Goal: Task Accomplishment & Management: Use online tool/utility

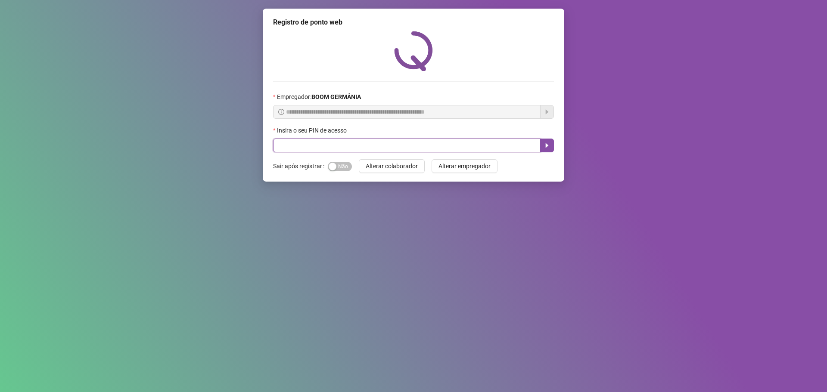
click at [411, 147] on input "text" at bounding box center [406, 146] width 267 height 14
type input "*****"
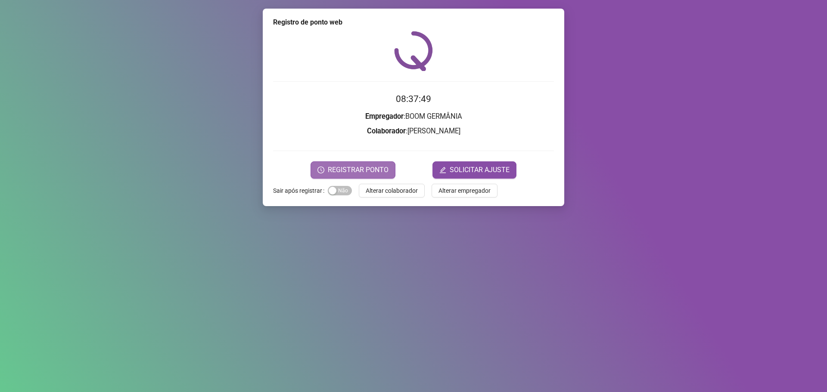
click at [353, 168] on span "REGISTRAR PONTO" at bounding box center [358, 170] width 61 height 10
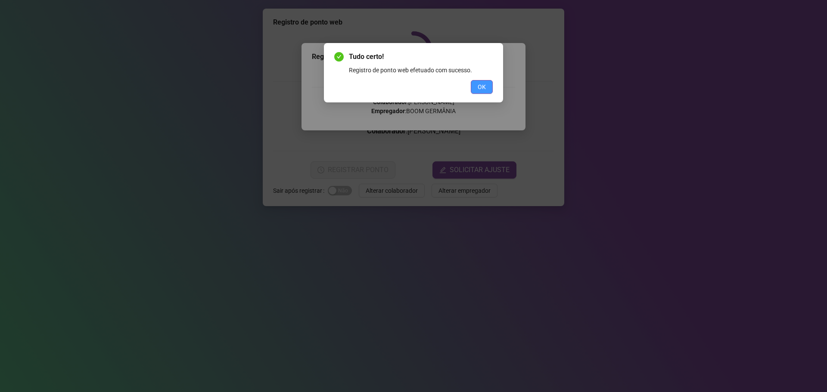
click at [490, 83] on button "OK" at bounding box center [482, 87] width 22 height 14
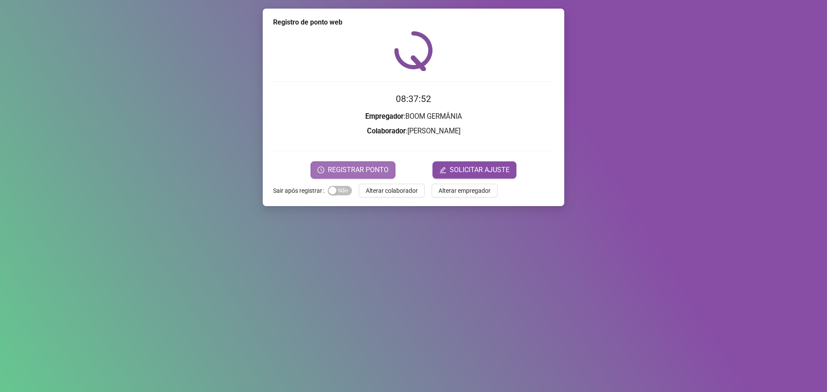
click at [358, 168] on span "REGISTRAR PONTO" at bounding box center [358, 170] width 61 height 10
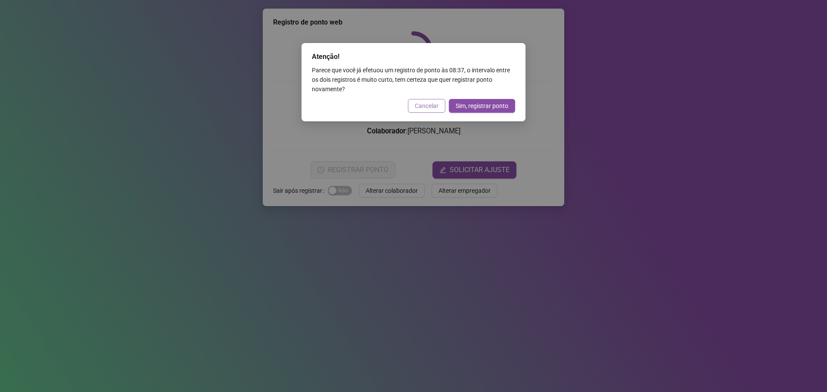
click at [435, 104] on span "Cancelar" at bounding box center [427, 105] width 24 height 9
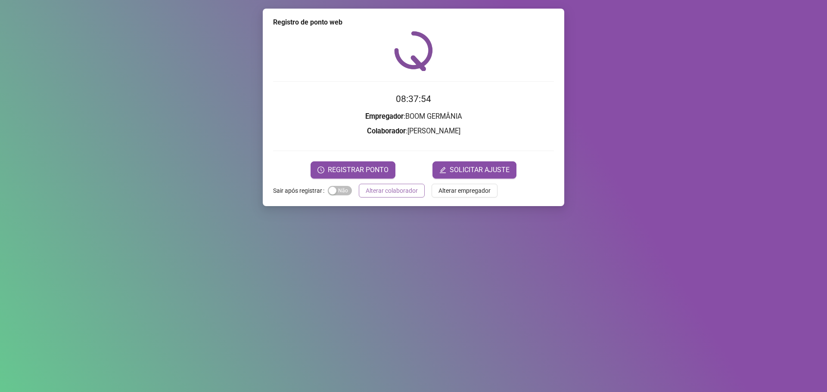
click at [400, 189] on span "Alterar colaborador" at bounding box center [392, 190] width 52 height 9
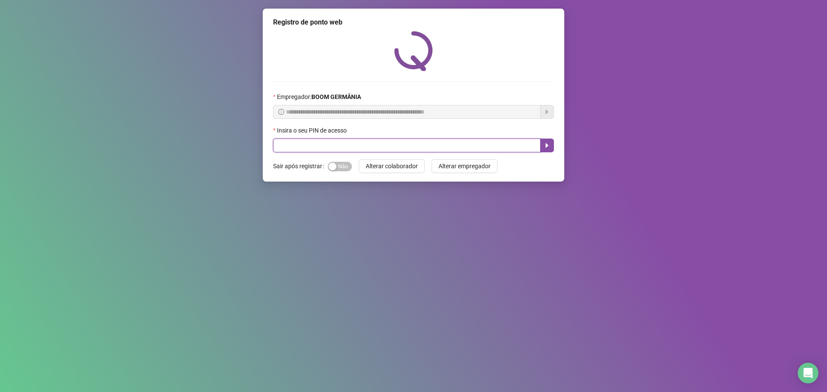
click at [316, 148] on input "text" at bounding box center [406, 146] width 267 height 14
click at [289, 147] on input "text" at bounding box center [406, 146] width 267 height 14
type input "****"
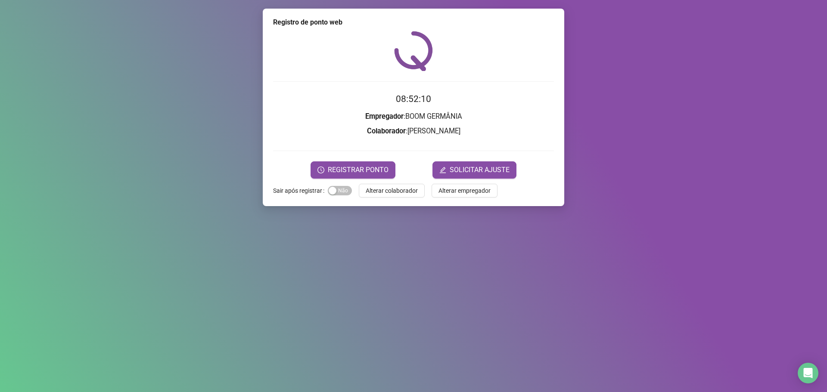
click at [369, 170] on span "REGISTRAR PONTO" at bounding box center [358, 170] width 61 height 10
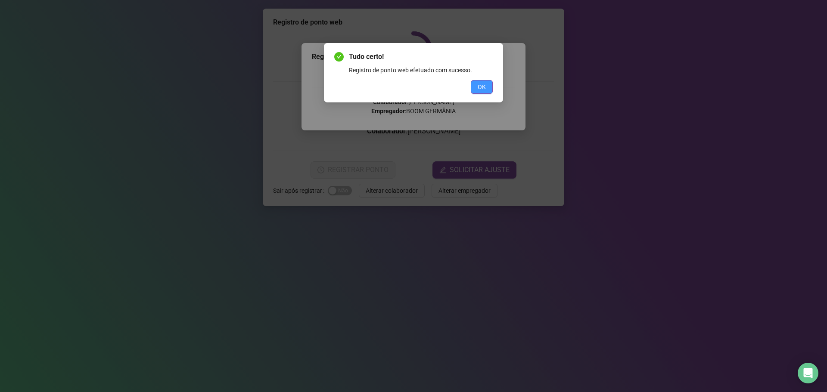
click at [485, 86] on span "OK" at bounding box center [482, 86] width 8 height 9
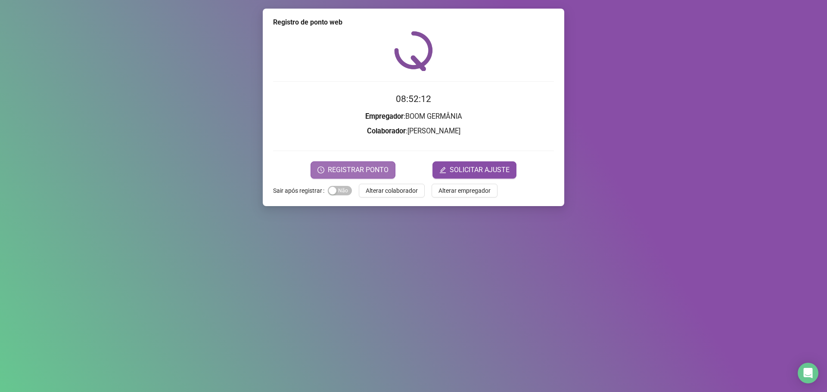
click at [375, 174] on span "REGISTRAR PONTO" at bounding box center [358, 170] width 61 height 10
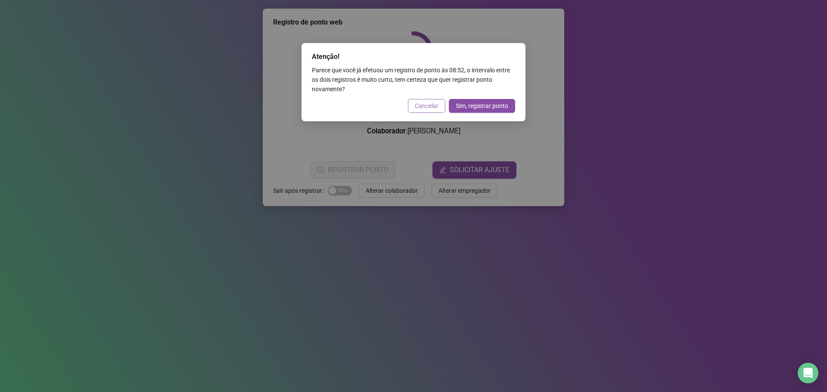
click at [433, 107] on span "Cancelar" at bounding box center [427, 105] width 24 height 9
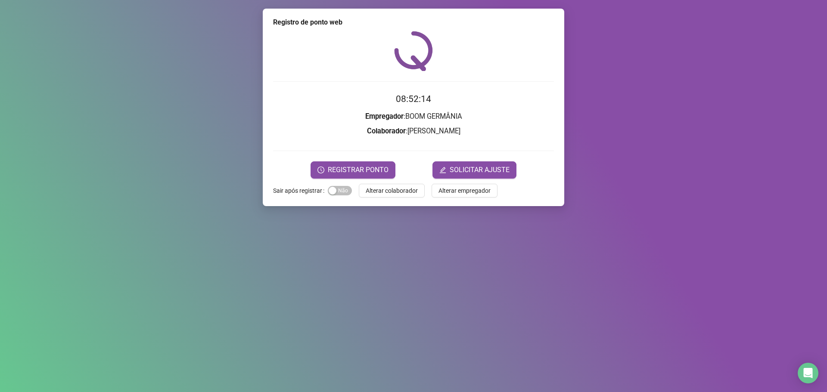
click at [401, 193] on span "Alterar colaborador" at bounding box center [392, 190] width 52 height 9
